Goal: Information Seeking & Learning: Check status

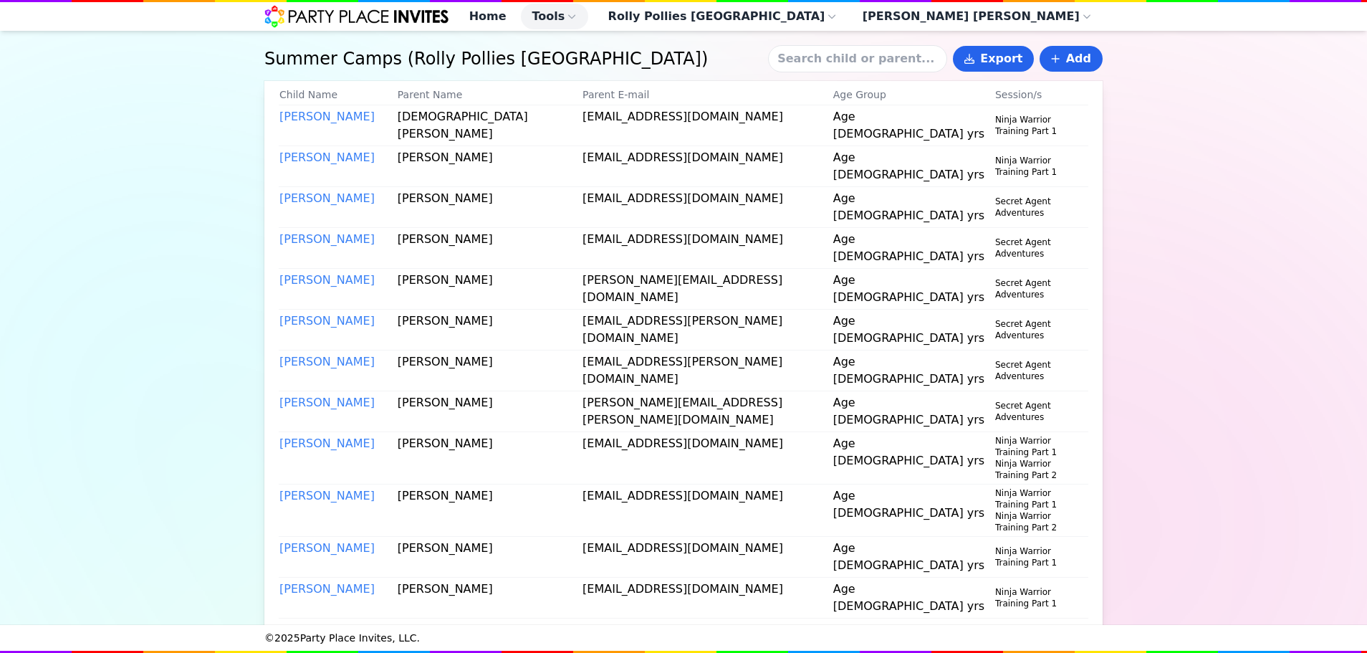
click at [912, 55] on input at bounding box center [857, 58] width 179 height 27
type input "luke"
click at [827, 72] on input at bounding box center [857, 58] width 179 height 27
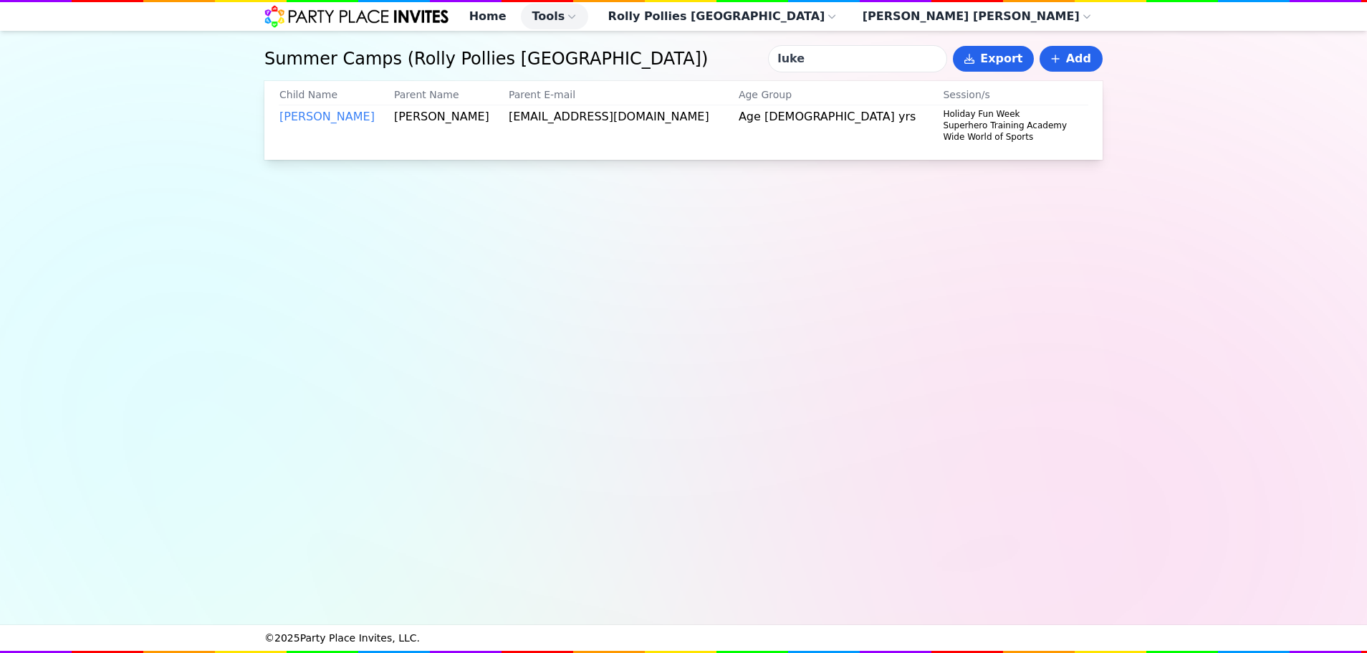
drag, startPoint x: 845, startPoint y: 65, endPoint x: 783, endPoint y: 79, distance: 63.1
click at [783, 72] on div "Summer Camps ( Rolly Pollies Severna Park ) luke Export Add" at bounding box center [683, 58] width 838 height 27
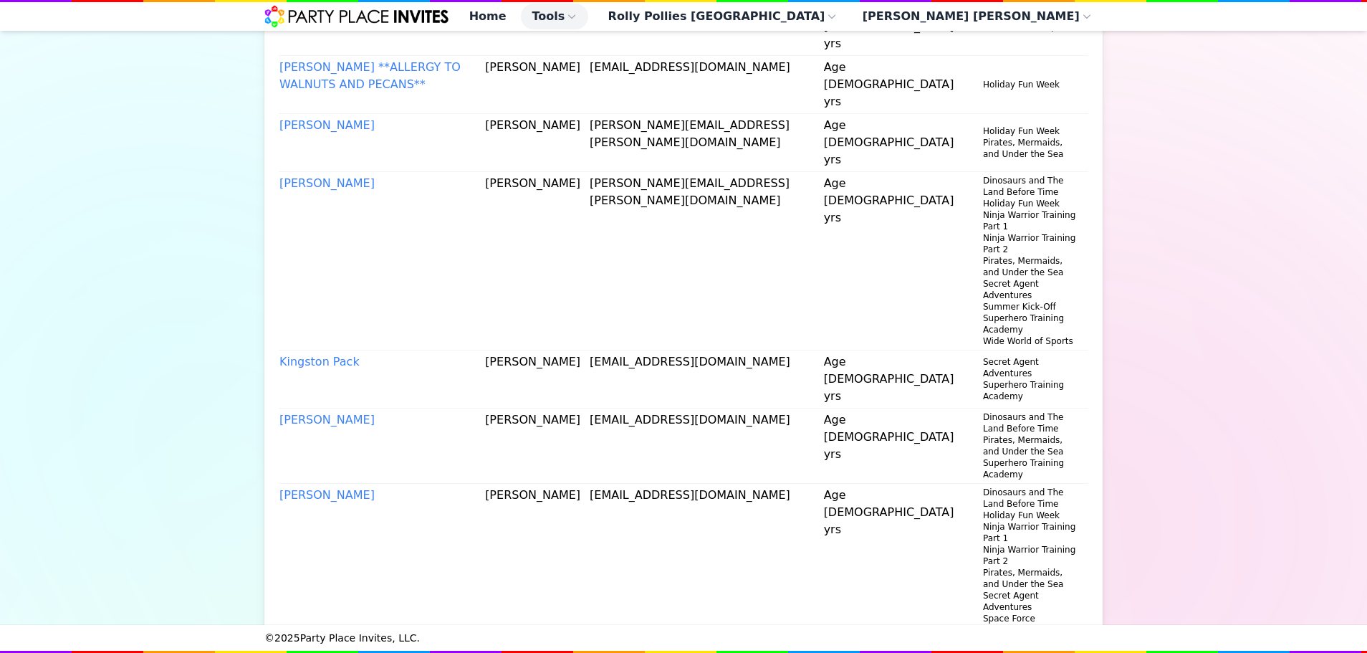
scroll to position [645, 0]
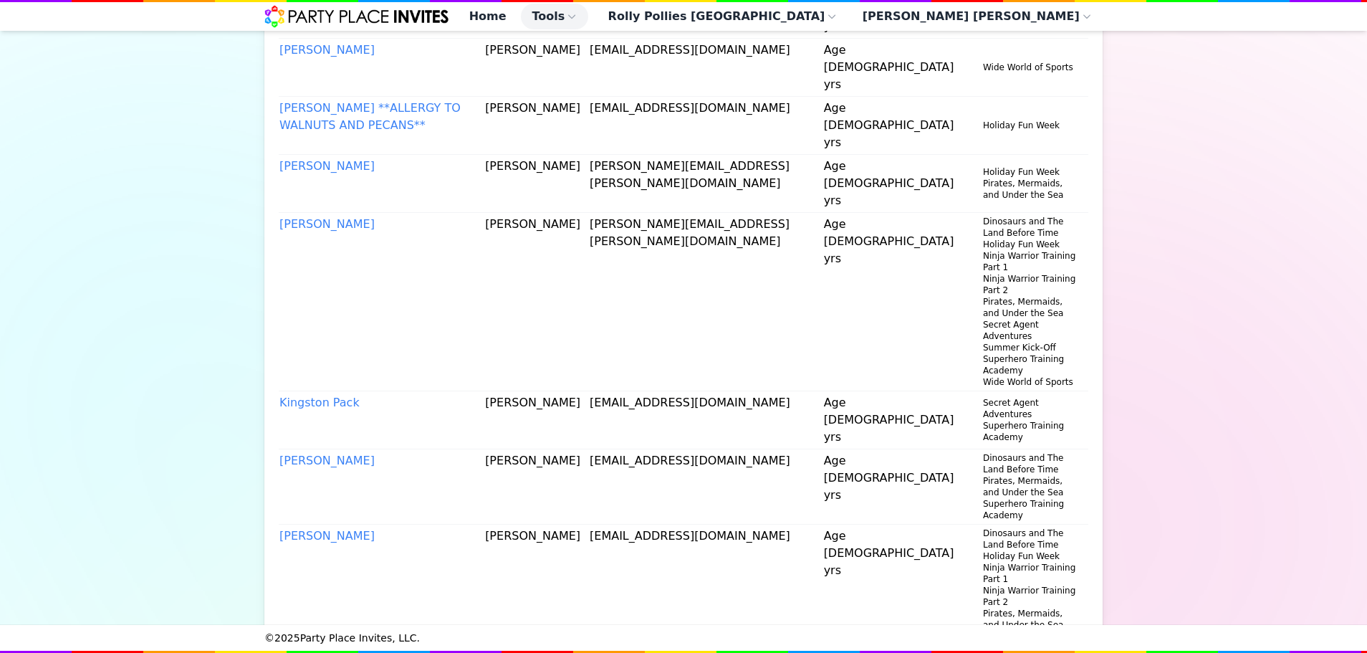
type input "ra"
